Goal: Task Accomplishment & Management: Manage account settings

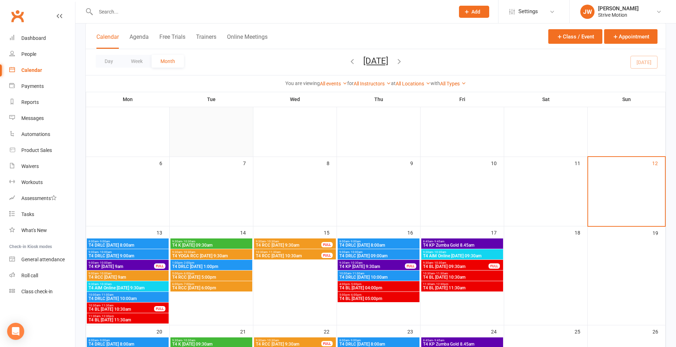
scroll to position [64, 0]
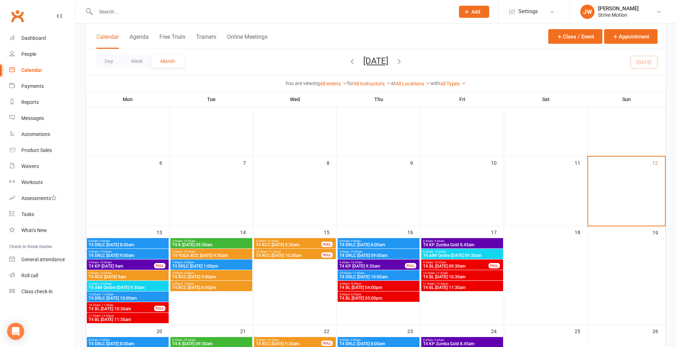
click at [122, 276] on span "T4 RCC [DATE] 9am" at bounding box center [127, 277] width 79 height 4
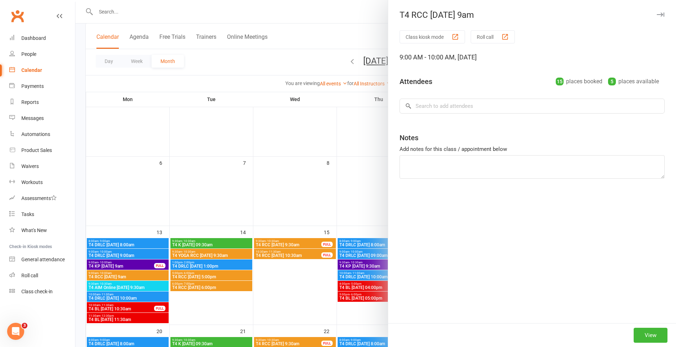
scroll to position [0, 0]
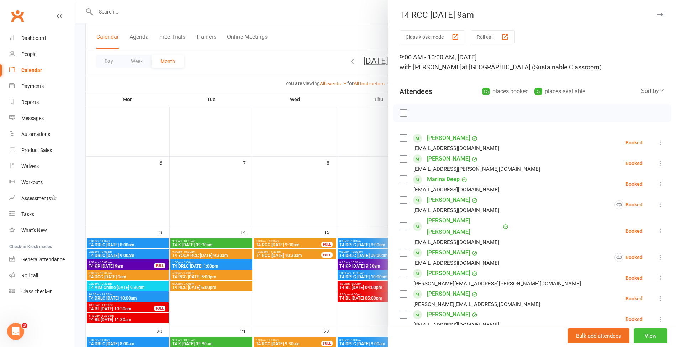
click at [634, 331] on button "View" at bounding box center [651, 335] width 34 height 15
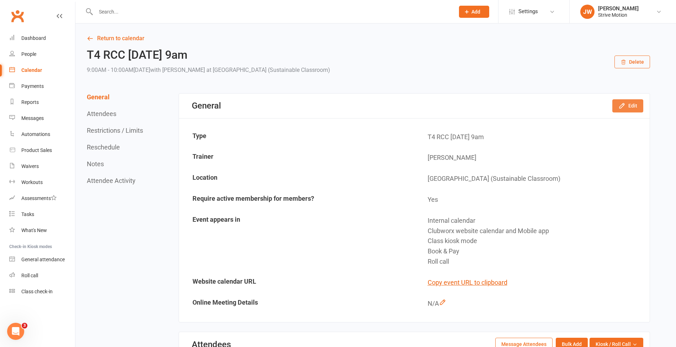
click at [625, 110] on button "Edit" at bounding box center [627, 105] width 31 height 13
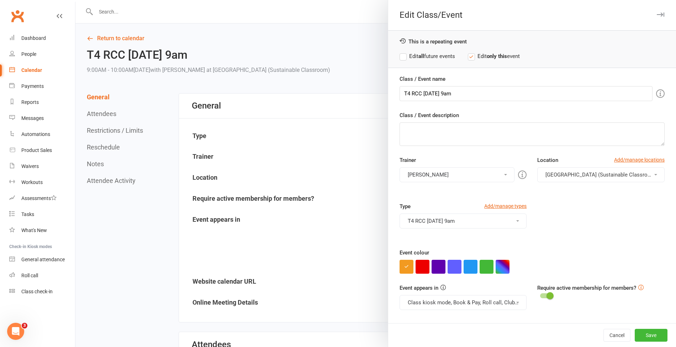
click at [433, 173] on button "[PERSON_NAME]" at bounding box center [456, 174] width 115 height 15
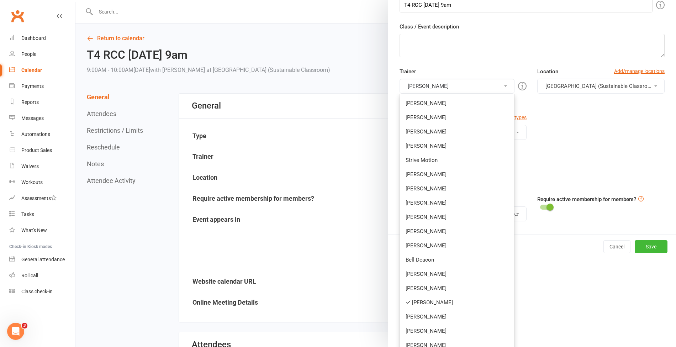
scroll to position [123, 0]
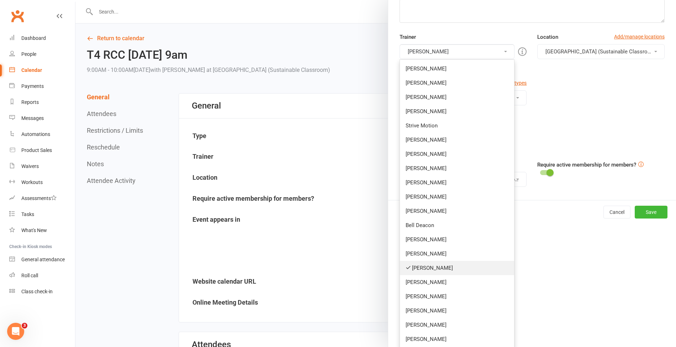
click at [412, 264] on link "[PERSON_NAME]" at bounding box center [457, 268] width 115 height 14
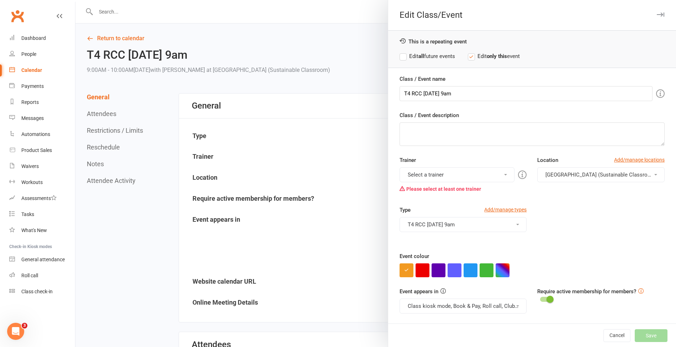
click at [418, 176] on button "Select a trainer" at bounding box center [456, 174] width 115 height 15
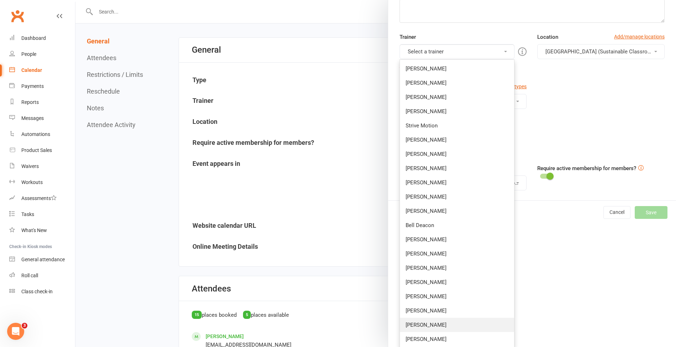
scroll to position [56, 0]
click at [433, 206] on link "[PERSON_NAME]" at bounding box center [457, 211] width 115 height 14
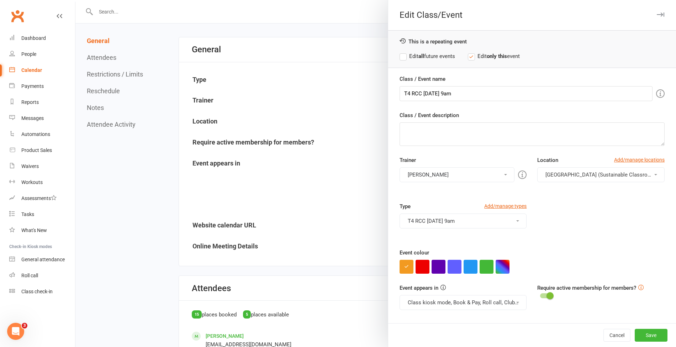
scroll to position [0, 0]
click at [418, 55] on strong "all" at bounding box center [421, 56] width 6 height 6
click at [650, 334] on button "Save" at bounding box center [651, 335] width 33 height 13
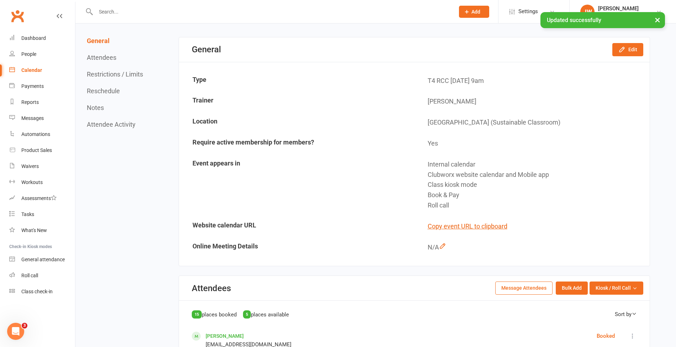
click at [31, 71] on div "Calendar" at bounding box center [31, 70] width 21 height 6
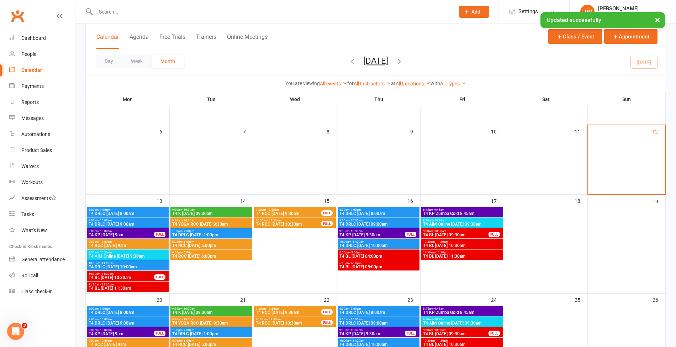
scroll to position [96, 0]
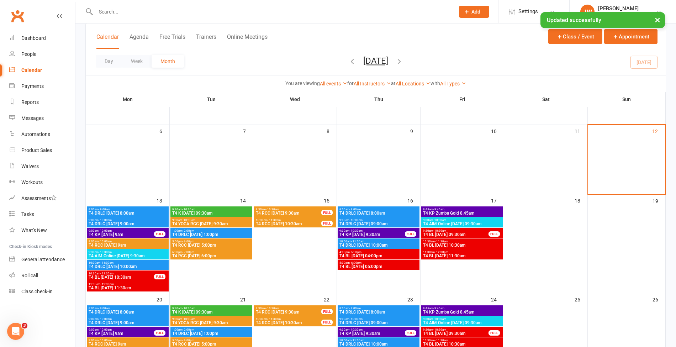
click at [129, 275] on span "T4 BL [DATE] 10:30am" at bounding box center [121, 277] width 66 height 4
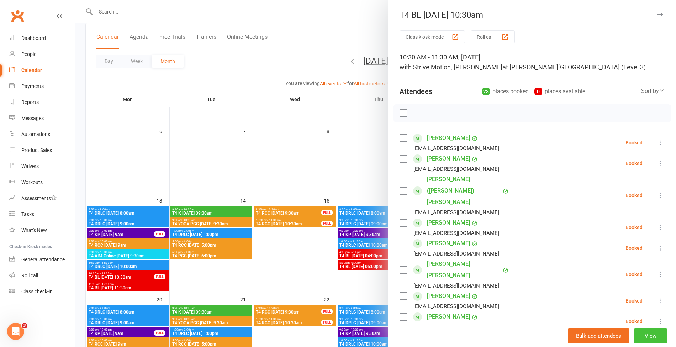
click at [637, 333] on button "View" at bounding box center [651, 335] width 34 height 15
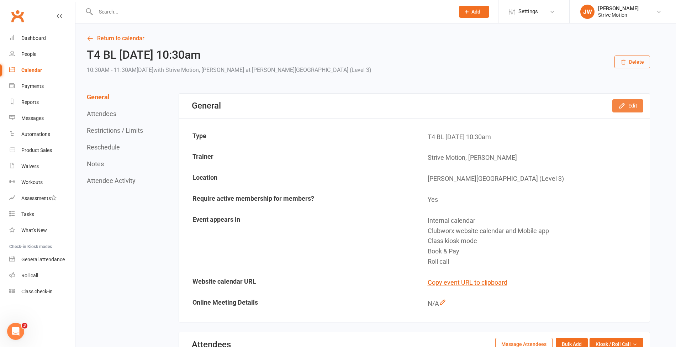
click at [625, 102] on icon "button" at bounding box center [621, 105] width 7 height 7
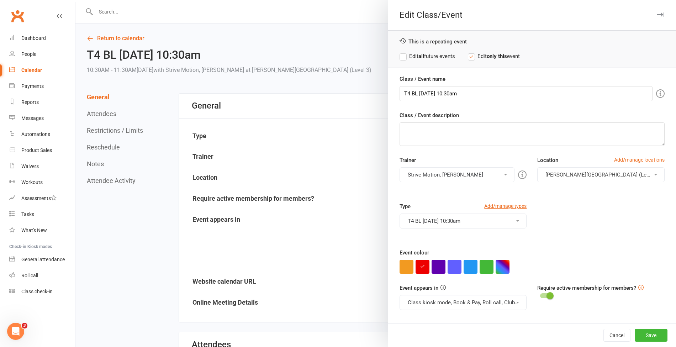
click at [459, 167] on button "Strive Motion, [PERSON_NAME]" at bounding box center [456, 174] width 115 height 15
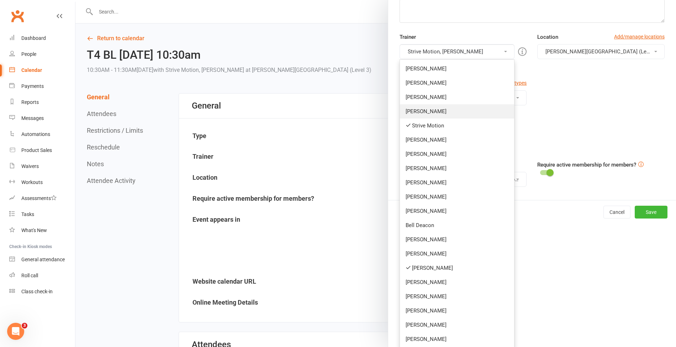
scroll to position [123, 0]
click at [430, 263] on link "[PERSON_NAME]" at bounding box center [457, 268] width 115 height 14
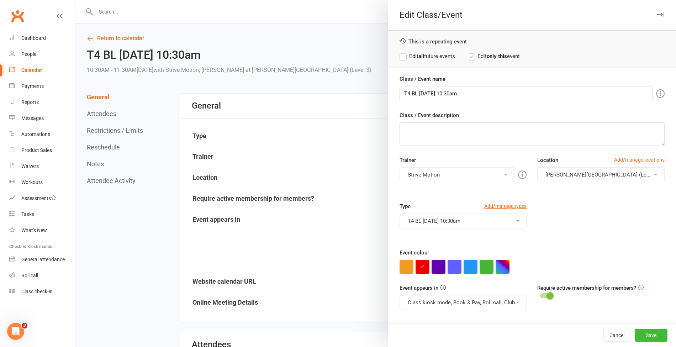
click at [440, 174] on button "Strive Motion" at bounding box center [456, 174] width 115 height 15
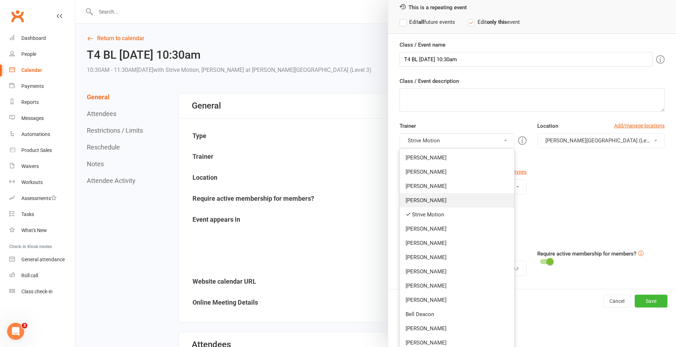
scroll to position [35, 0]
click at [421, 297] on link "[PERSON_NAME]" at bounding box center [457, 299] width 115 height 14
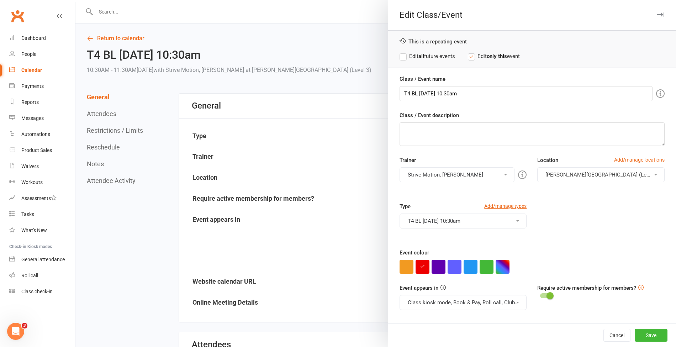
click at [400, 53] on label "Edit all future events" at bounding box center [426, 56] width 55 height 9
click at [645, 337] on button "Save" at bounding box center [651, 335] width 33 height 13
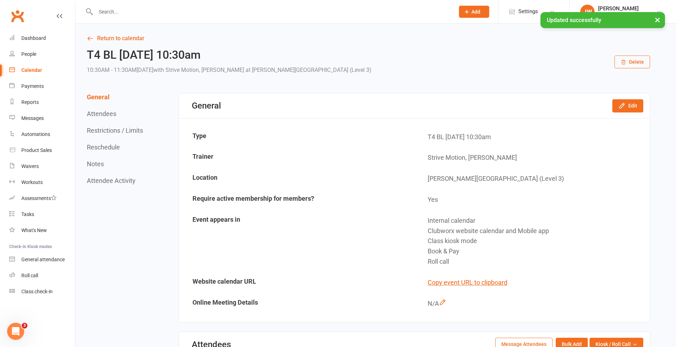
click at [29, 70] on div "Calendar" at bounding box center [31, 70] width 21 height 6
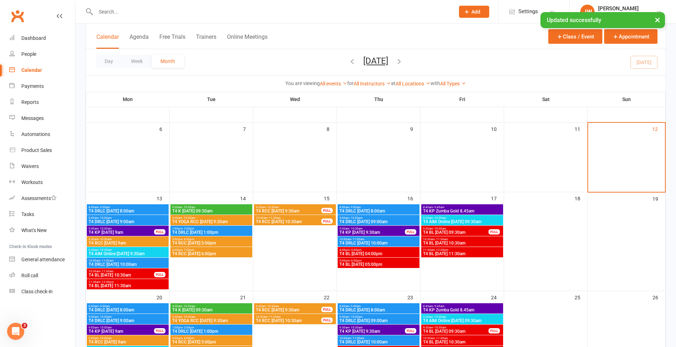
scroll to position [101, 0]
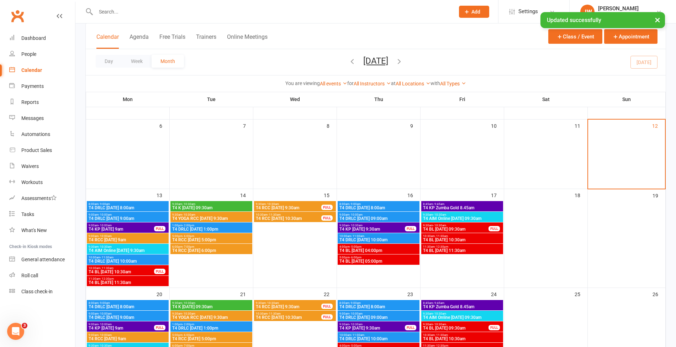
click at [153, 280] on span "T4 BL [DATE] 11:30am" at bounding box center [127, 282] width 79 height 4
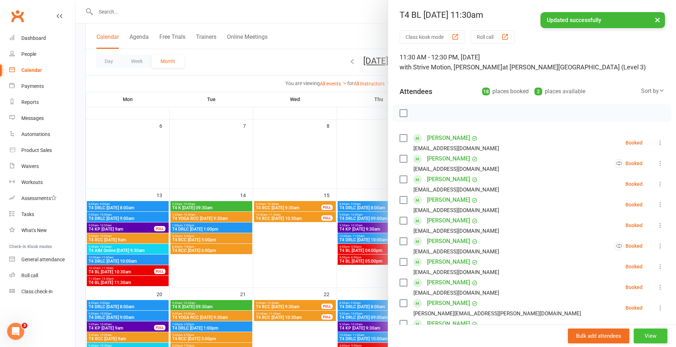
click at [638, 334] on button "View" at bounding box center [651, 335] width 34 height 15
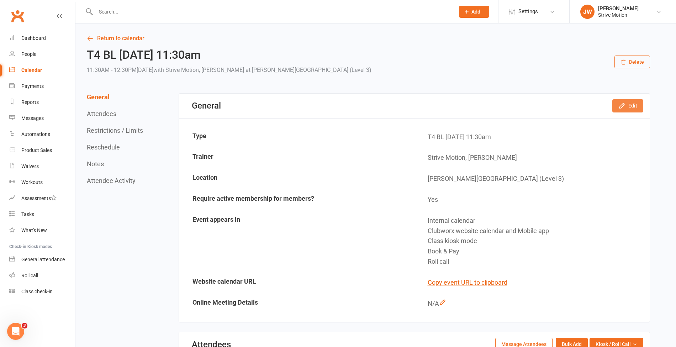
click at [623, 110] on button "Edit" at bounding box center [627, 105] width 31 height 13
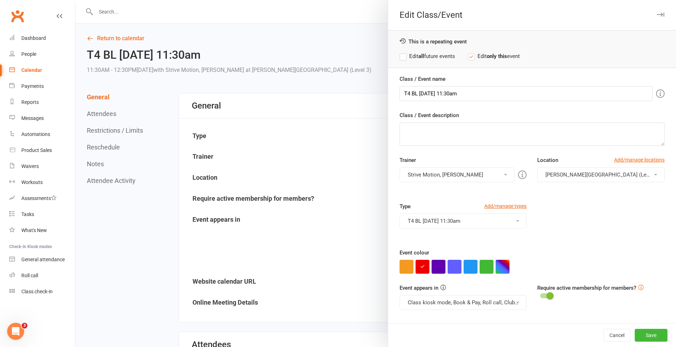
click at [455, 168] on button "Strive Motion, [PERSON_NAME]" at bounding box center [456, 174] width 115 height 15
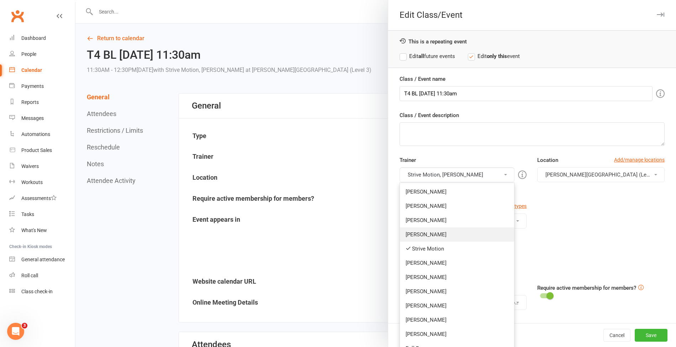
scroll to position [123, 0]
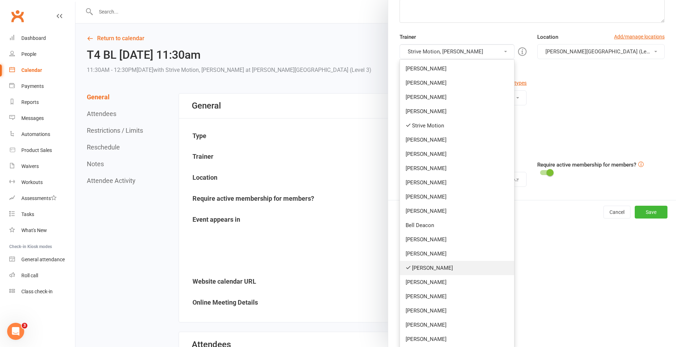
click at [424, 265] on link "[PERSON_NAME]" at bounding box center [457, 268] width 115 height 14
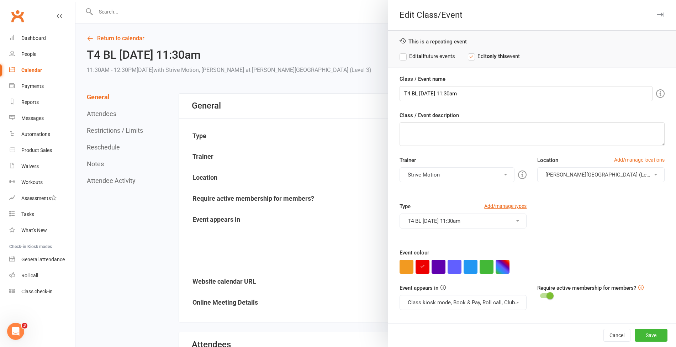
click at [429, 176] on button "Strive Motion" at bounding box center [456, 174] width 115 height 15
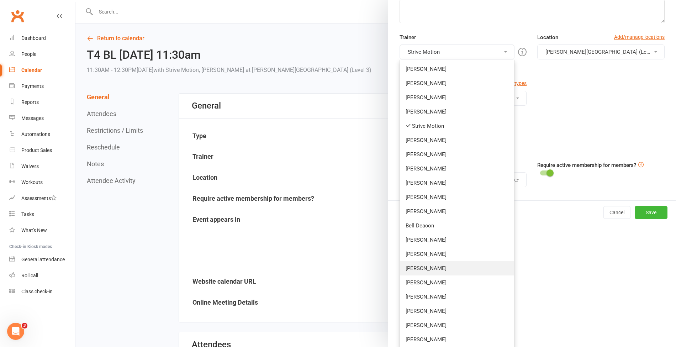
scroll to position [123, 0]
click at [417, 209] on link "[PERSON_NAME]" at bounding box center [457, 211] width 115 height 14
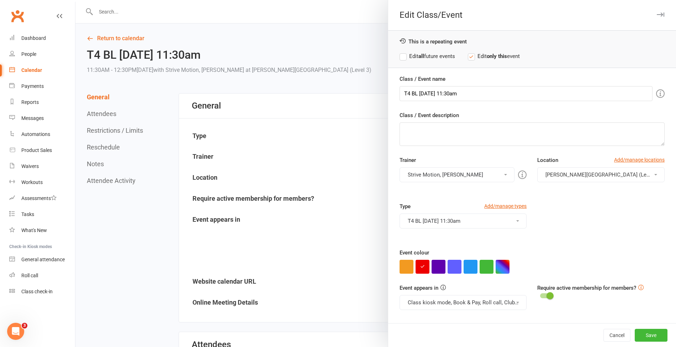
click at [405, 60] on div "This is a repeating event Edit all future events Edit only this event" at bounding box center [532, 49] width 288 height 38
click at [401, 55] on label "Edit all future events" at bounding box center [426, 56] width 55 height 9
click at [635, 334] on button "Save" at bounding box center [651, 335] width 33 height 13
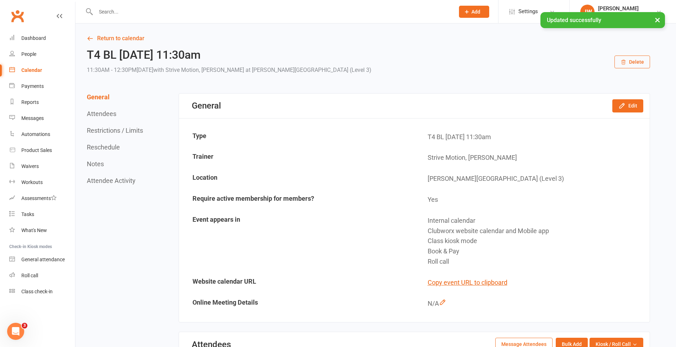
click at [28, 70] on div "Calendar" at bounding box center [31, 70] width 21 height 6
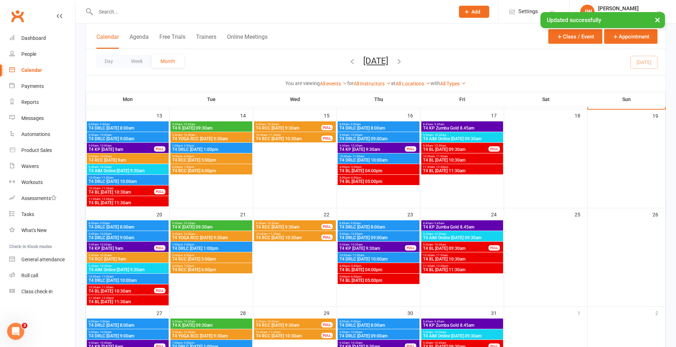
scroll to position [182, 0]
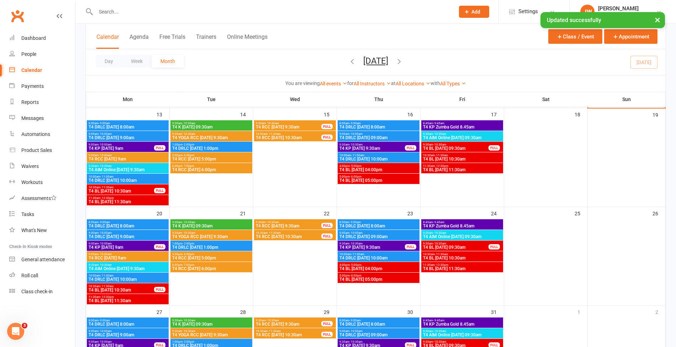
click at [144, 188] on span "10:30am - 11:30am" at bounding box center [121, 187] width 66 height 3
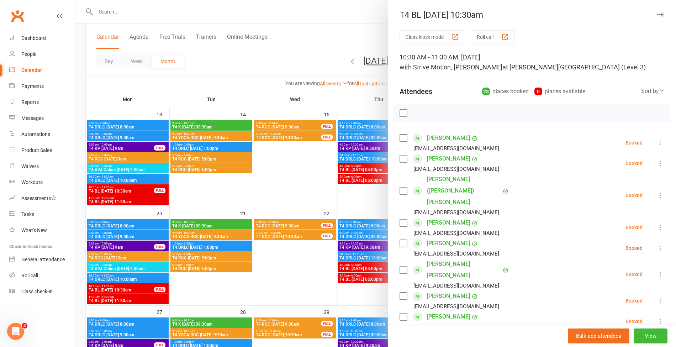
click at [141, 198] on div at bounding box center [375, 173] width 600 height 347
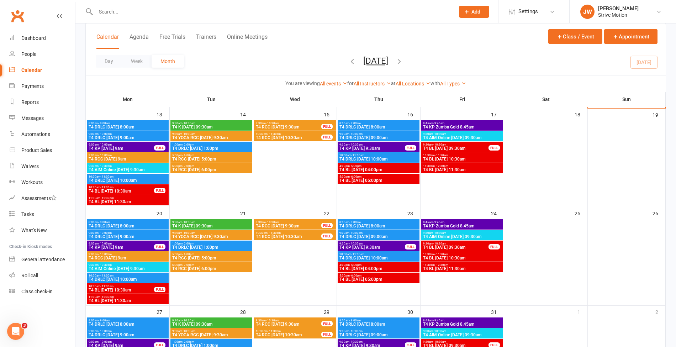
click at [129, 201] on span "T4 BL [DATE] 11:30am" at bounding box center [127, 202] width 79 height 4
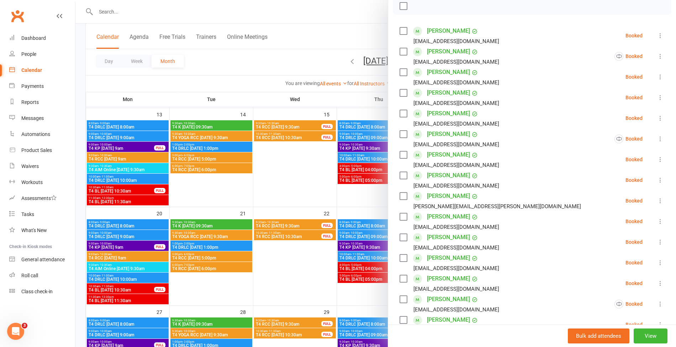
scroll to position [107, 0]
click at [150, 202] on div at bounding box center [375, 173] width 600 height 347
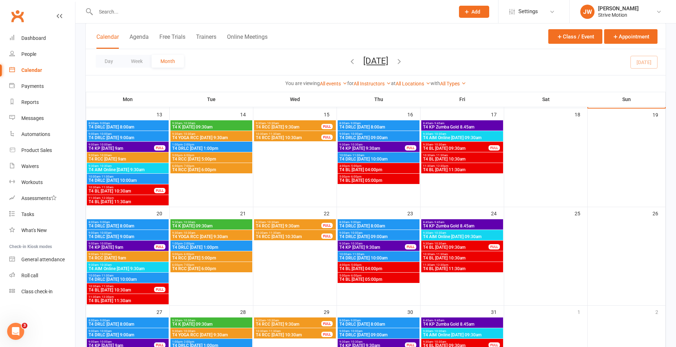
click at [138, 202] on span "T4 BL [DATE] 11:30am" at bounding box center [127, 202] width 79 height 4
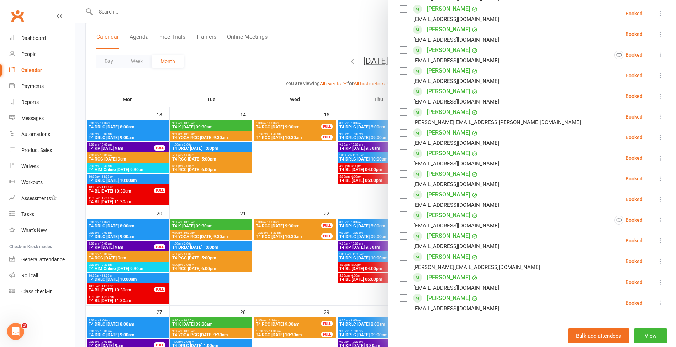
scroll to position [191, 0]
click at [139, 191] on div at bounding box center [375, 173] width 600 height 347
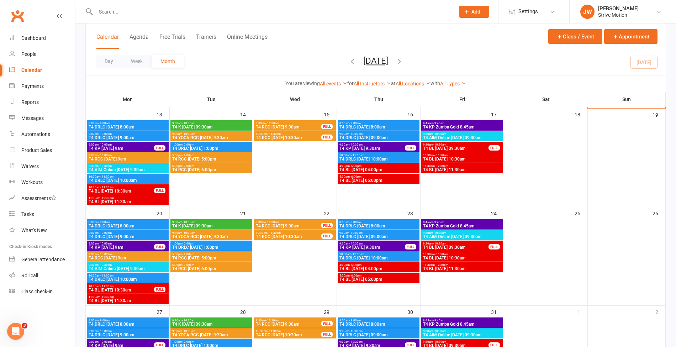
click at [127, 192] on span "T4 BL [DATE] 10:30am" at bounding box center [121, 191] width 66 height 4
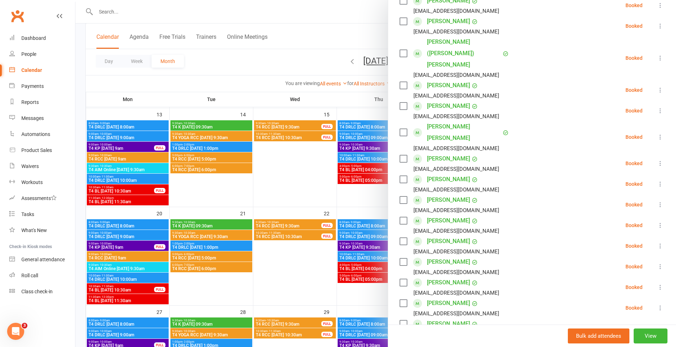
scroll to position [0, 0]
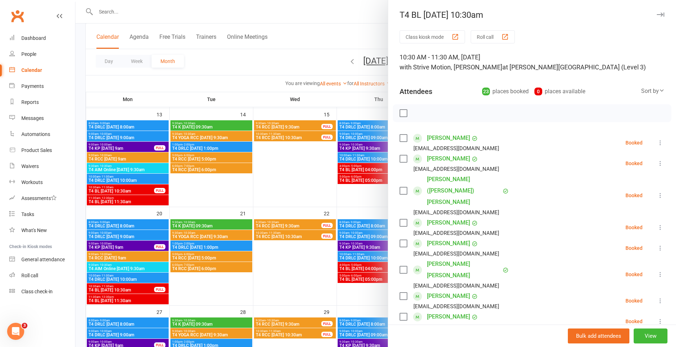
click at [275, 52] on div at bounding box center [375, 173] width 600 height 347
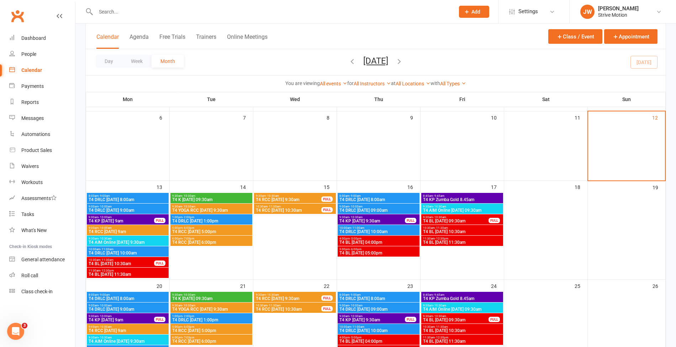
scroll to position [109, 0]
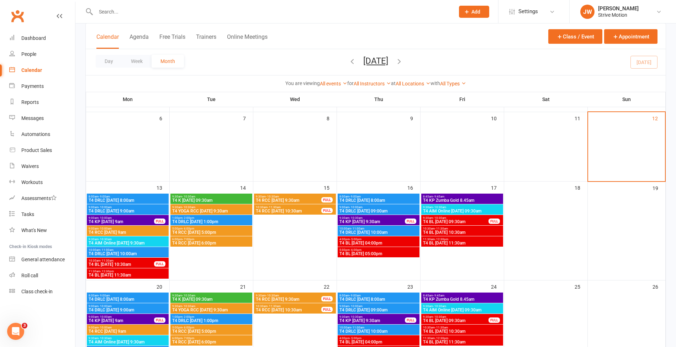
click at [128, 228] on span "9:00am - 10:00am" at bounding box center [127, 228] width 79 height 3
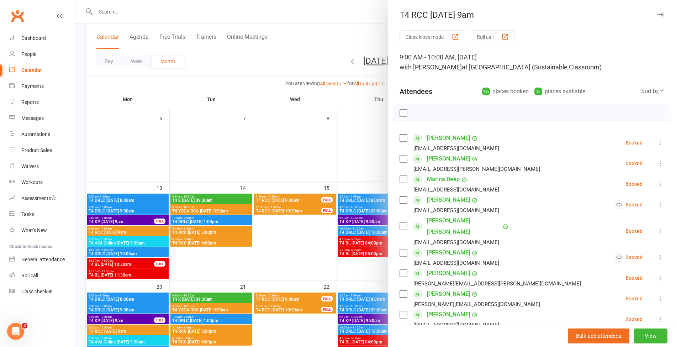
scroll to position [145, 0]
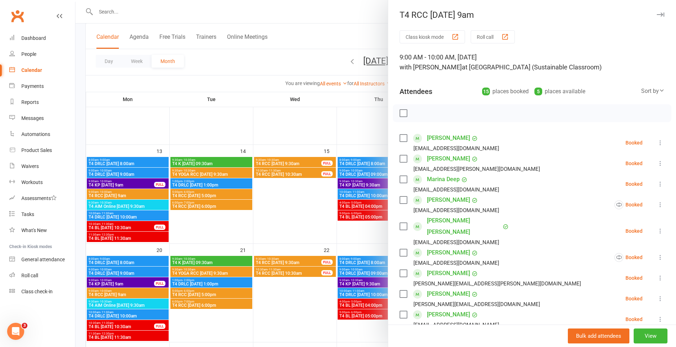
click at [115, 293] on div at bounding box center [375, 173] width 600 height 347
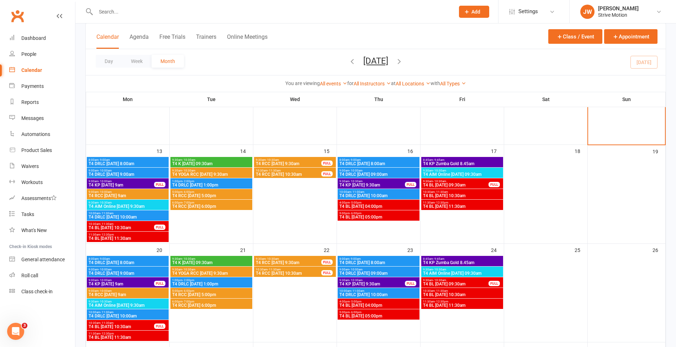
click at [112, 293] on span "T4 RCC [DATE] 9am" at bounding box center [127, 294] width 79 height 4
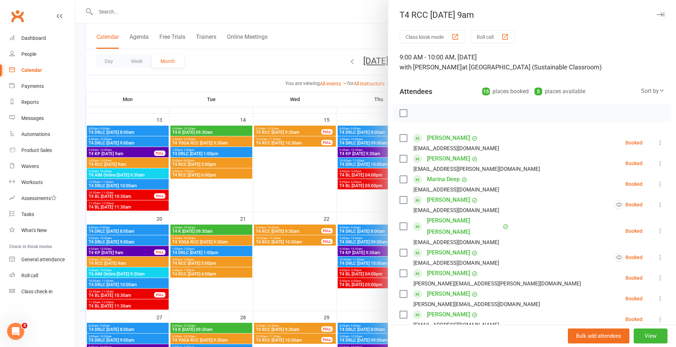
scroll to position [177, 0]
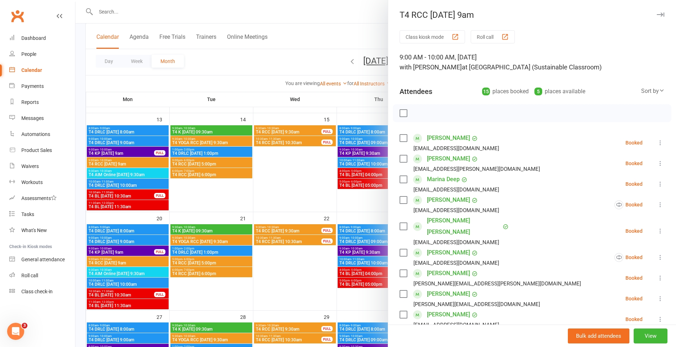
click at [110, 295] on div at bounding box center [375, 173] width 600 height 347
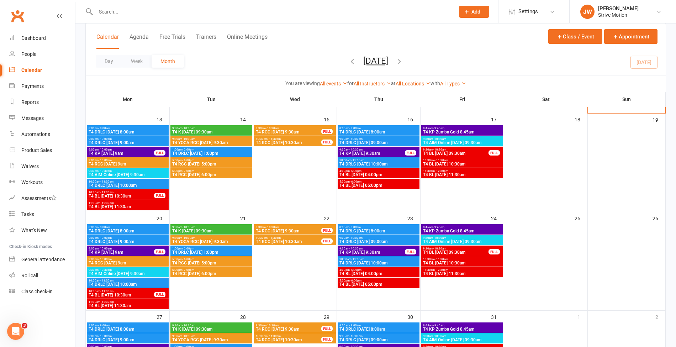
click at [110, 295] on span "T4 BL [DATE] 10:30am" at bounding box center [121, 295] width 66 height 4
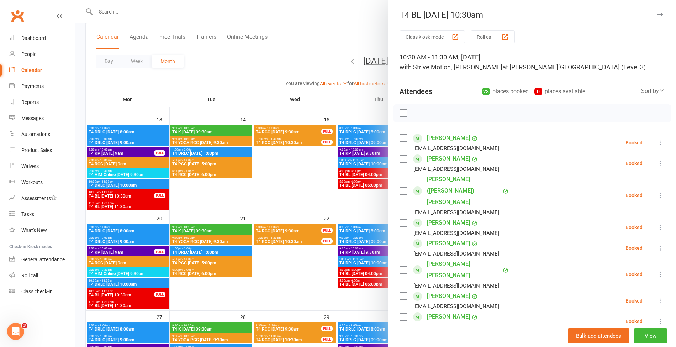
click at [106, 307] on div at bounding box center [375, 173] width 600 height 347
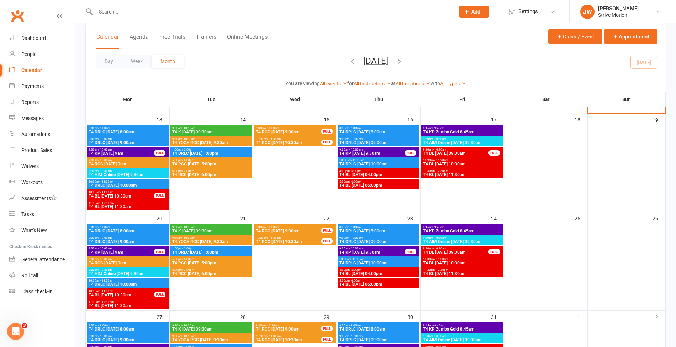
click at [102, 304] on span "T4 BL [DATE] 11:30am" at bounding box center [127, 305] width 79 height 4
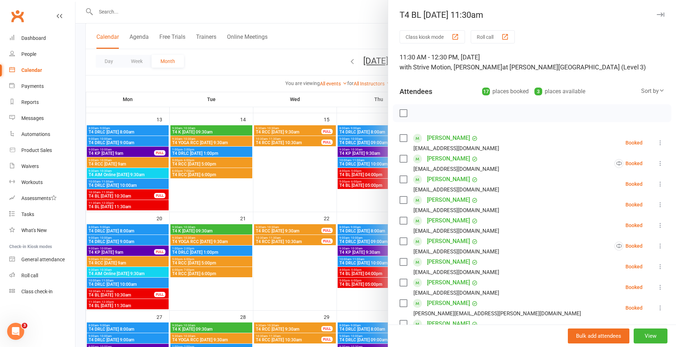
click at [243, 71] on div at bounding box center [375, 173] width 600 height 347
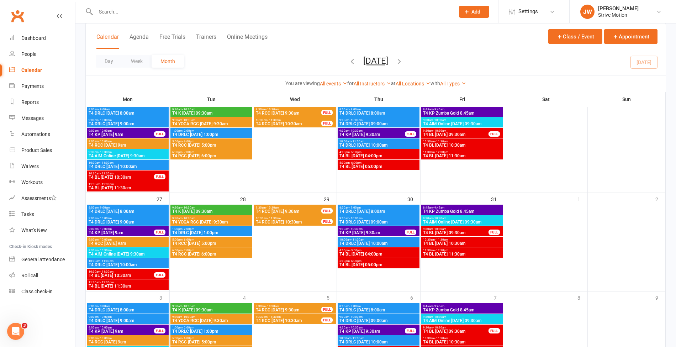
scroll to position [295, 0]
